Goal: Information Seeking & Learning: Check status

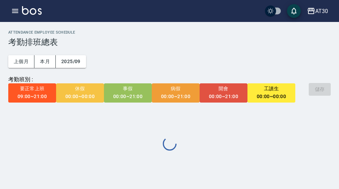
scroll to position [21, 0]
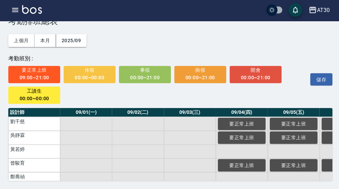
click at [318, 13] on div "AT30" at bounding box center [321, 11] width 13 height 9
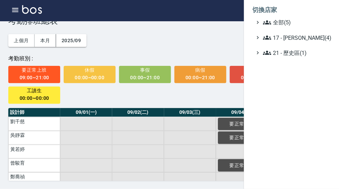
click at [298, 21] on span "全部(5)" at bounding box center [294, 23] width 66 height 8
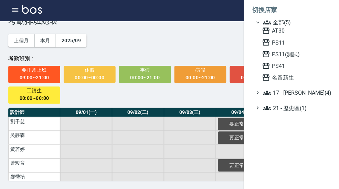
click at [282, 45] on span "PS11" at bounding box center [293, 43] width 67 height 8
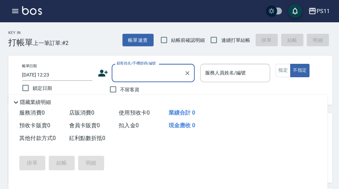
click at [18, 11] on icon "button" at bounding box center [15, 11] width 6 height 4
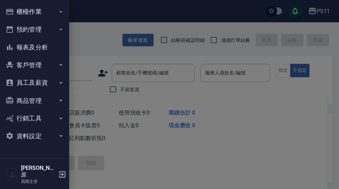
click at [52, 14] on button "櫃檯作業" at bounding box center [34, 12] width 63 height 18
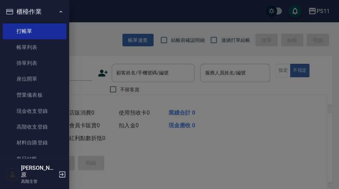
click at [45, 124] on link "高階收支登錄" at bounding box center [34, 127] width 63 height 16
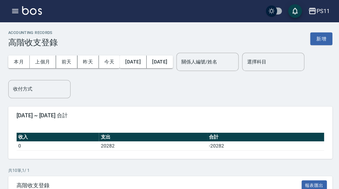
click at [134, 67] on button "[DATE]" at bounding box center [132, 61] width 26 height 13
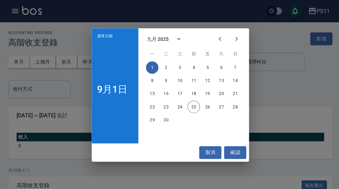
click at [275, 35] on div "選擇日期 [DATE] 九月 2025 一 二 三 四 五 六 日 1 2 3 4 5 6 7 8 9 10 11 12 13 14 15 16 17 18 …" at bounding box center [169, 94] width 339 height 189
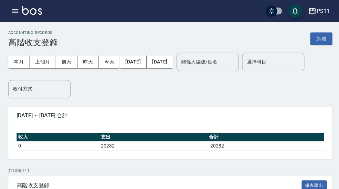
click at [172, 62] on button "[DATE]" at bounding box center [159, 61] width 26 height 13
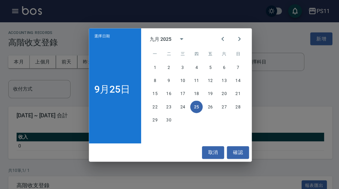
click at [226, 40] on button "Previous month" at bounding box center [221, 39] width 16 height 16
click at [221, 38] on icon "Previous month" at bounding box center [221, 39] width 2 height 4
click at [221, 37] on icon "Previous month" at bounding box center [221, 39] width 8 height 8
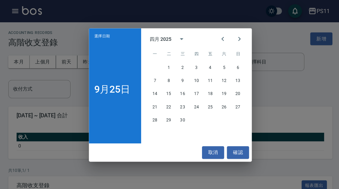
click at [220, 37] on icon "Previous month" at bounding box center [221, 39] width 8 height 8
click at [217, 37] on button "Previous month" at bounding box center [221, 39] width 16 height 16
click at [215, 40] on button "Previous month" at bounding box center [221, 39] width 16 height 16
click at [166, 132] on button "31" at bounding box center [168, 132] width 12 height 12
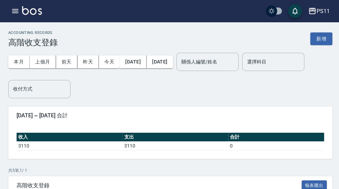
click at [131, 66] on button "[DATE]" at bounding box center [132, 61] width 26 height 13
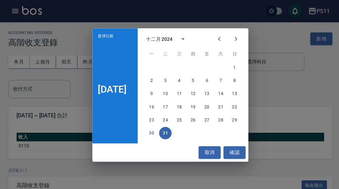
click at [226, 38] on button "Previous month" at bounding box center [218, 39] width 16 height 16
click at [226, 34] on button "Previous month" at bounding box center [218, 39] width 16 height 16
click at [222, 35] on icon "Previous month" at bounding box center [218, 39] width 8 height 8
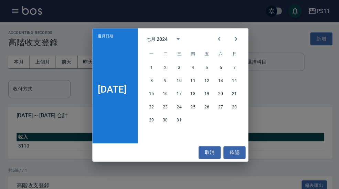
click at [222, 35] on icon "Previous month" at bounding box center [218, 39] width 8 height 8
click at [219, 36] on icon "Previous month" at bounding box center [218, 39] width 8 height 8
click at [222, 35] on icon "Previous month" at bounding box center [218, 39] width 8 height 8
click at [219, 39] on icon "Previous month" at bounding box center [218, 39] width 8 height 8
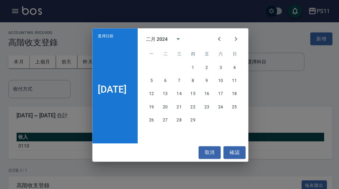
click at [222, 38] on icon "Previous month" at bounding box center [218, 39] width 8 height 8
click at [153, 67] on button "1" at bounding box center [150, 67] width 12 height 12
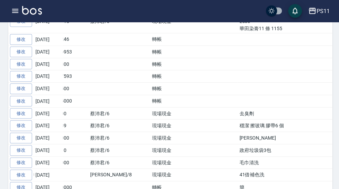
scroll to position [1401, 0]
